Goal: Task Accomplishment & Management: Manage account settings

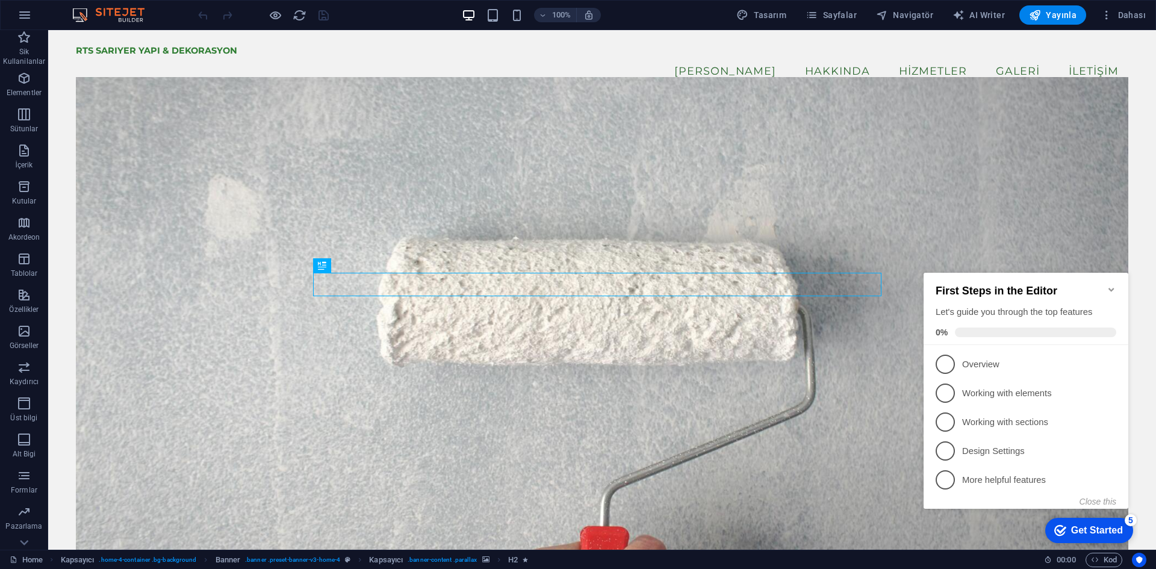
click at [1110, 288] on icon "Minimize checklist" at bounding box center [1110, 290] width 5 height 4
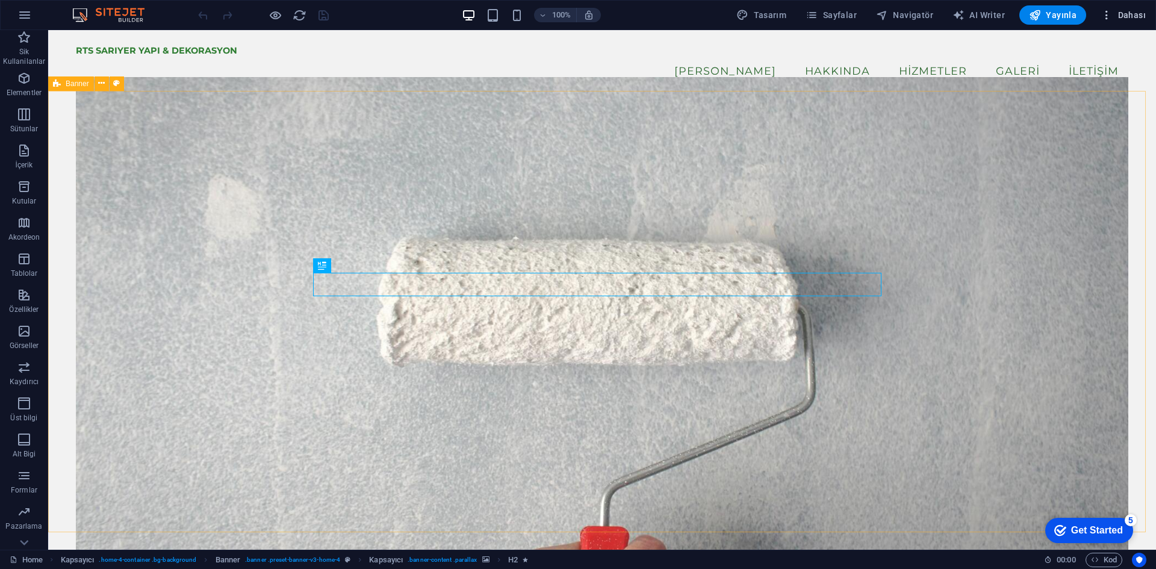
click at [1124, 16] on span "Dahası" at bounding box center [1123, 15] width 45 height 12
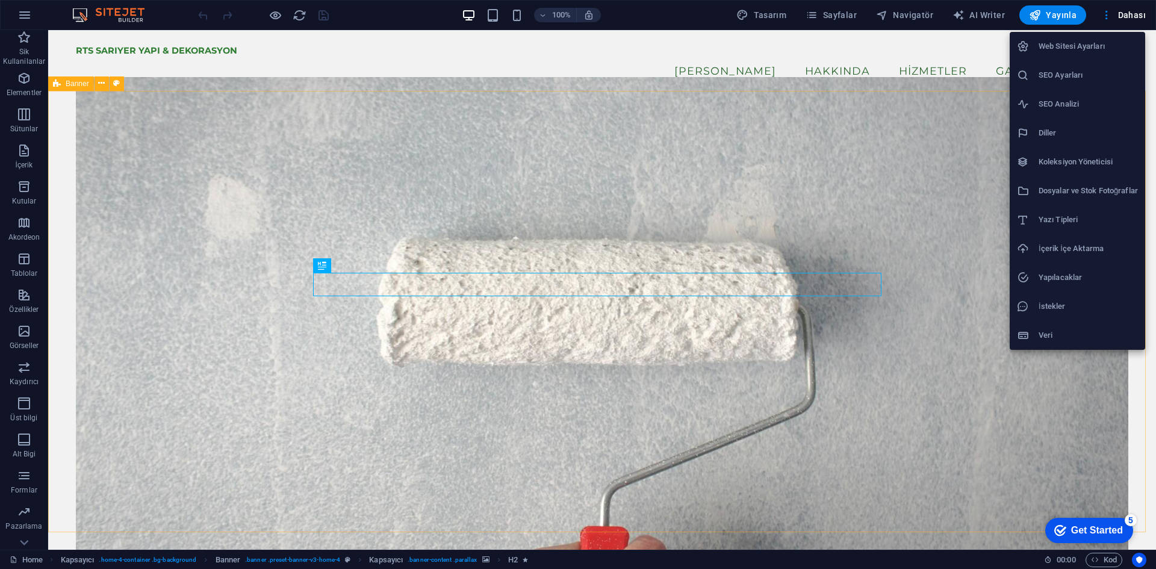
click at [1110, 40] on h6 "Web Sitesi Ayarları" at bounding box center [1088, 46] width 99 height 14
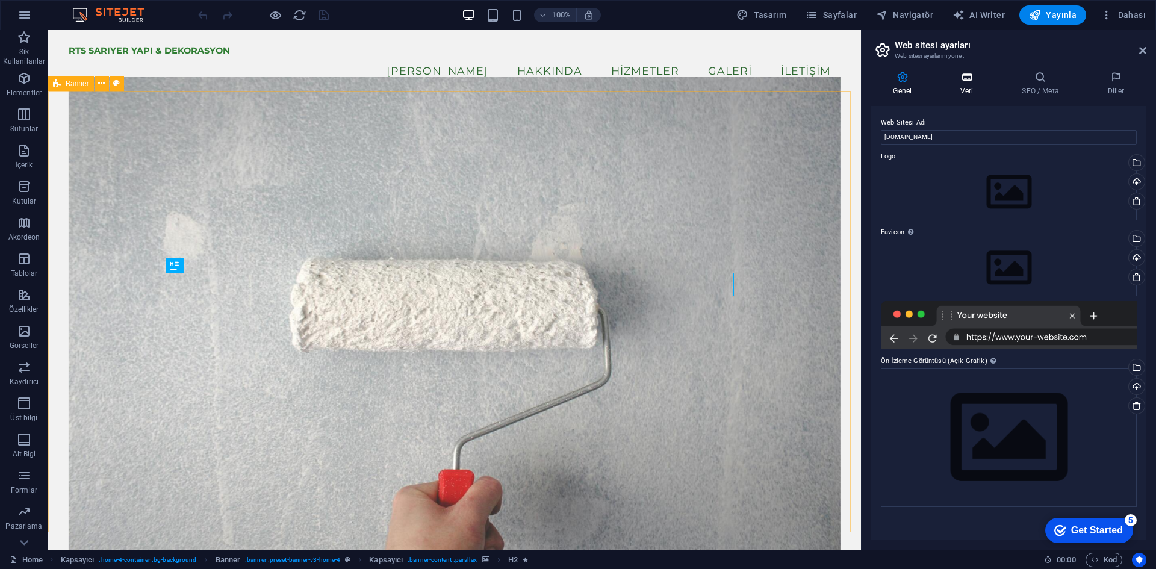
click at [967, 81] on icon at bounding box center [967, 77] width 57 height 12
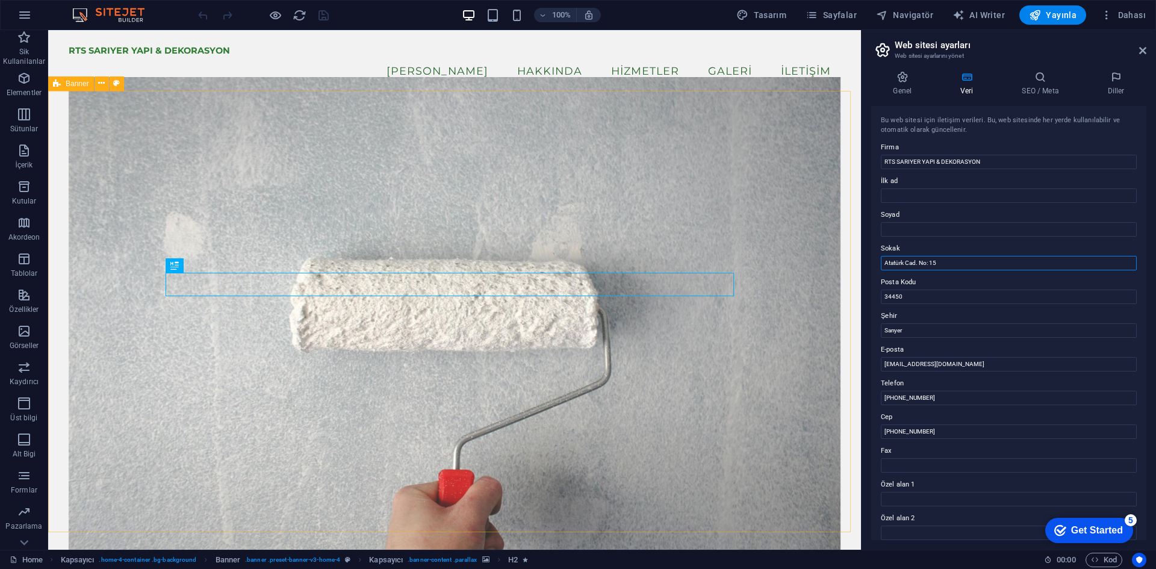
click at [951, 259] on input "Atatürk Cad. No: 15" at bounding box center [1009, 263] width 256 height 14
type input "[PERSON_NAME]. No:19-B"
click at [931, 321] on label "Şehir" at bounding box center [1009, 316] width 256 height 14
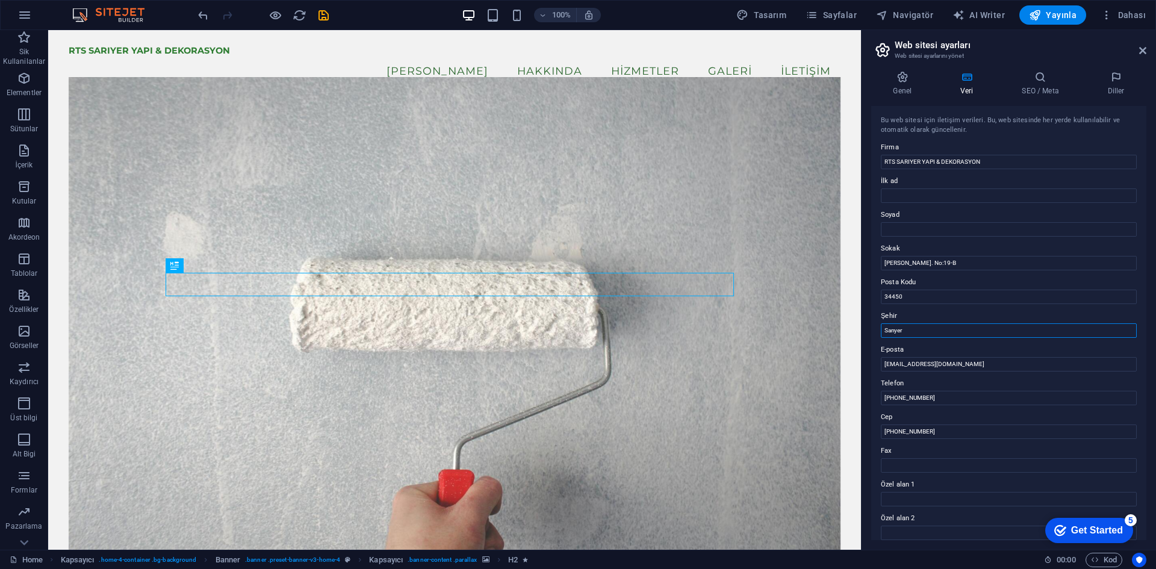
click at [931, 323] on input "Sarıyer" at bounding box center [1009, 330] width 256 height 14
click at [919, 196] on input "İlk ad" at bounding box center [1009, 195] width 256 height 14
type input "Rıdvan"
type input "Uzunyol"
click at [912, 362] on input "[EMAIL_ADDRESS][DOMAIN_NAME]" at bounding box center [1009, 364] width 256 height 14
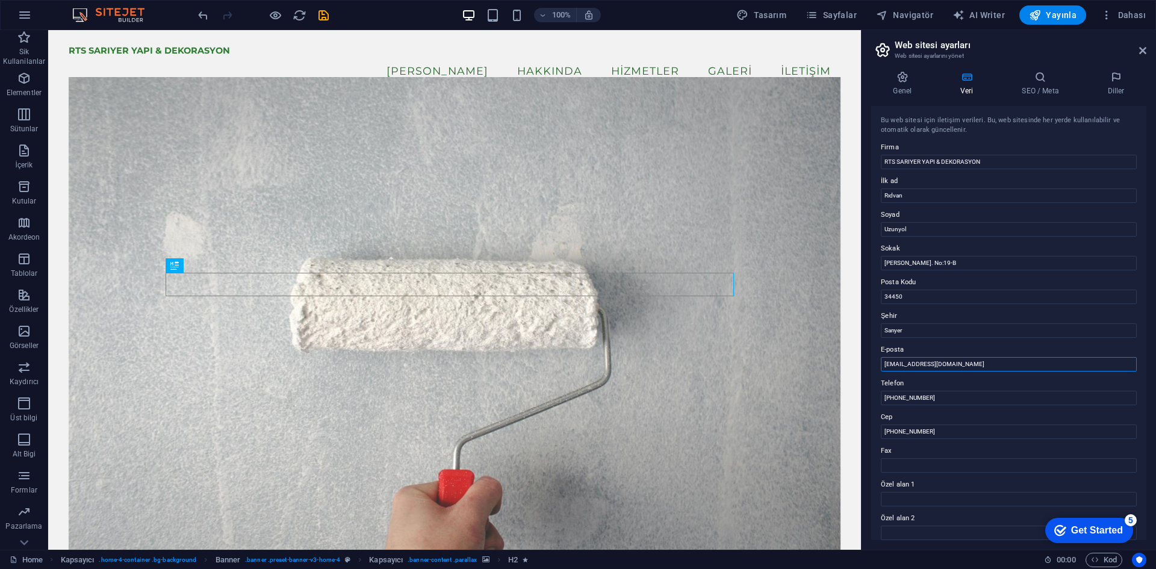
click at [912, 362] on input "[EMAIL_ADDRESS][DOMAIN_NAME]" at bounding box center [1009, 364] width 256 height 14
paste input "[EMAIL_ADDRESS]"
type input "[EMAIL_ADDRESS][DOMAIN_NAME]"
drag, startPoint x: 1113, startPoint y: 533, endPoint x: 2064, endPoint y: 559, distance: 951.6
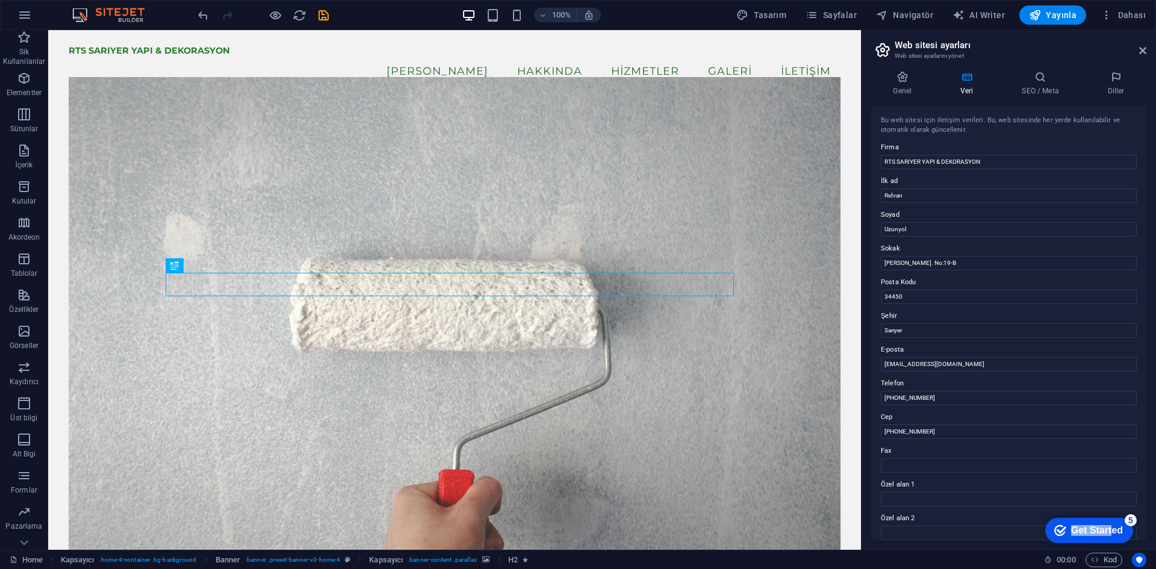
click html "checkmark Get Started 5 First Steps in the Editor Let's guide you through the t…"
click at [1057, 13] on span "Yayınla" at bounding box center [1053, 15] width 48 height 12
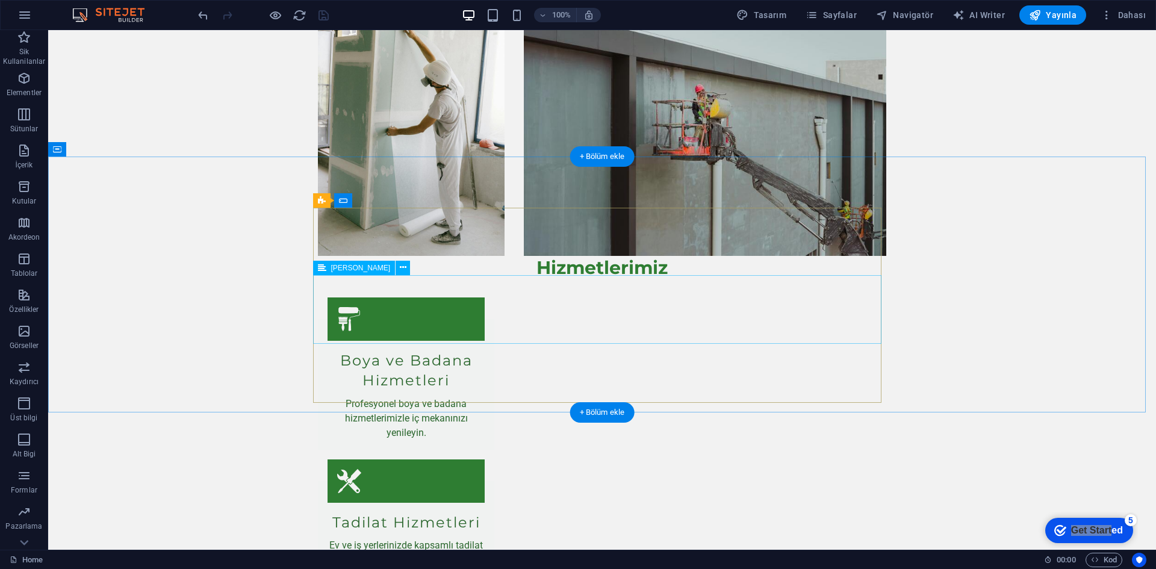
scroll to position [5145, 0]
